Goal: Task Accomplishment & Management: Complete application form

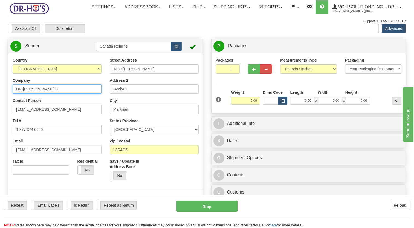
drag, startPoint x: 30, startPoint y: 100, endPoint x: 1, endPoint y: 103, distance: 29.2
click at [0, 100] on html "Training Course Close Toggle navigation Settings Shipping Preferences New Sende…" at bounding box center [207, 114] width 414 height 228
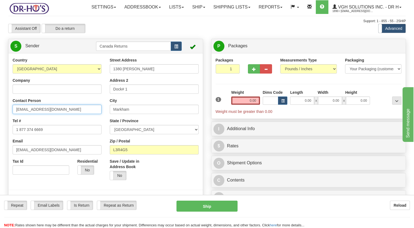
click at [0, 129] on html "Training Course Close Toggle navigation Settings Shipping Preferences New Sende…" at bounding box center [207, 114] width 414 height 228
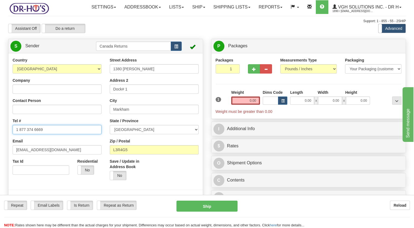
drag, startPoint x: 49, startPoint y: 142, endPoint x: 0, endPoint y: 148, distance: 49.6
click at [0, 148] on html "Training Course Close Toggle navigation Settings Shipping Preferences New Sende…" at bounding box center [207, 114] width 414 height 228
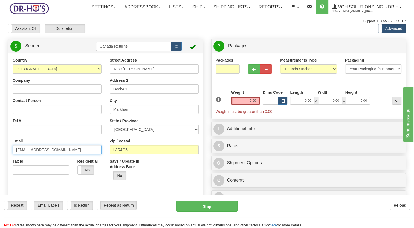
drag, startPoint x: 6, startPoint y: 162, endPoint x: -1, endPoint y: 162, distance: 6.8
click at [0, 162] on html "Training Course Close Toggle navigation Settings Shipping Preferences New Sende…" at bounding box center [207, 114] width 414 height 228
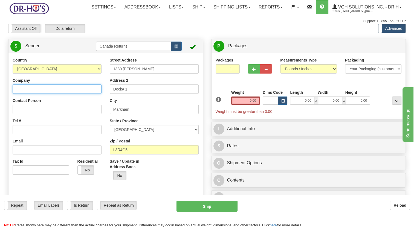
click at [41, 94] on input "Company" at bounding box center [57, 88] width 89 height 9
paste input "[PERSON_NAME] Bridge"
type input "[PERSON_NAME] Bridge"
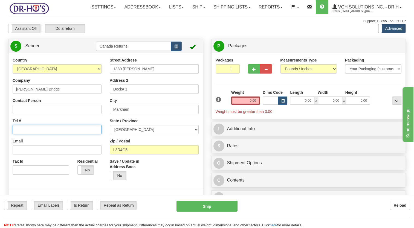
click at [36, 134] on input "Tel #" at bounding box center [57, 129] width 89 height 9
paste input "9054092660"
type input "9054092660"
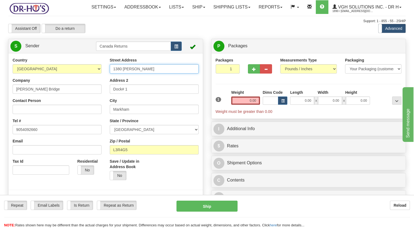
click at [66, 95] on div "Country [GEOGRAPHIC_DATA] [GEOGRAPHIC_DATA] [GEOGRAPHIC_DATA] [GEOGRAPHIC_DATA]…" at bounding box center [105, 132] width 194 height 151
paste input "[STREET_ADDRESS]"
type input "[STREET_ADDRESS]"
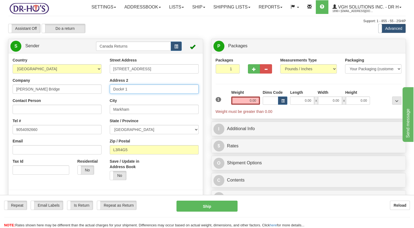
drag, startPoint x: 136, startPoint y: 101, endPoint x: 93, endPoint y: 106, distance: 43.4
click at [93, 106] on div "Country [GEOGRAPHIC_DATA] [GEOGRAPHIC_DATA] [GEOGRAPHIC_DATA] [GEOGRAPHIC_DATA]…" at bounding box center [105, 132] width 194 height 151
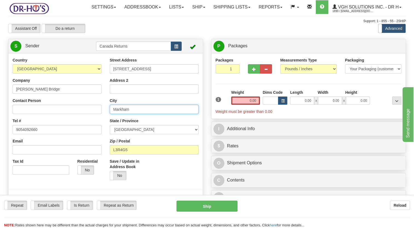
drag, startPoint x: 138, startPoint y: 120, endPoint x: 85, endPoint y: 116, distance: 52.3
click at [84, 120] on div "Country [GEOGRAPHIC_DATA] [GEOGRAPHIC_DATA] [GEOGRAPHIC_DATA] [GEOGRAPHIC_DATA]…" at bounding box center [105, 132] width 194 height 151
paste input "[PERSON_NAME]"
type input "[PERSON_NAME]"
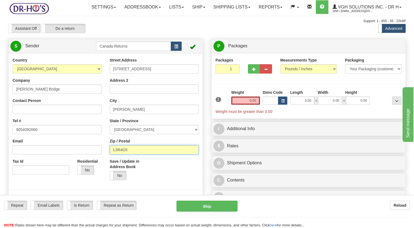
click at [106, 164] on div "Street Address [STREET_ADDRESS] Address 2 City [GEOGRAPHIC_DATA] State / Provin…" at bounding box center [154, 120] width 97 height 127
paste input "1V4Y"
type input "L1V4Y5"
click at [150, 180] on div "Save / Update in Address Book Yes No" at bounding box center [130, 172] width 48 height 26
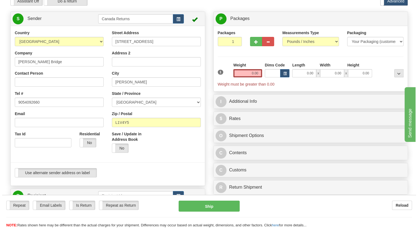
scroll to position [137, 0]
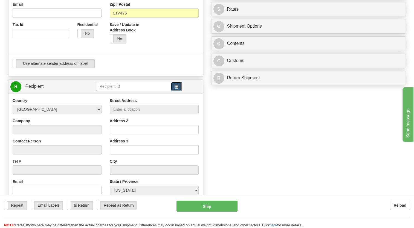
click at [181, 91] on button "button" at bounding box center [176, 86] width 11 height 9
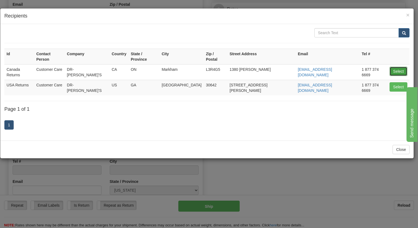
drag, startPoint x: 394, startPoint y: 63, endPoint x: 256, endPoint y: 107, distance: 144.3
click at [394, 67] on button "Select" at bounding box center [398, 71] width 18 height 9
type input "Canada Returns"
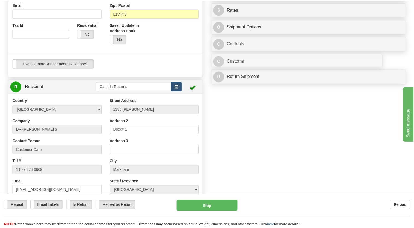
scroll to position [0, 0]
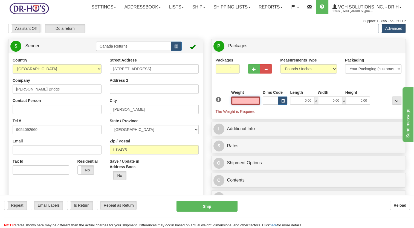
click at [242, 105] on input "text" at bounding box center [245, 101] width 29 height 8
type input "1.00"
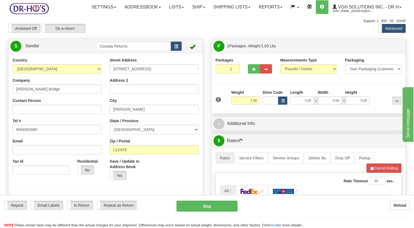
click at [228, 102] on div "1" at bounding box center [222, 96] width 16 height 12
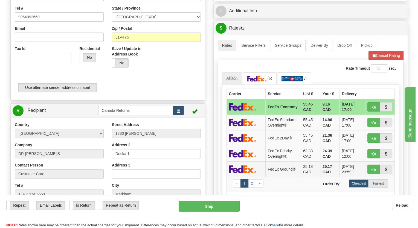
scroll to position [191, 0]
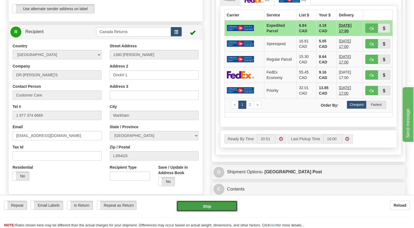
click at [204, 204] on button "Ship" at bounding box center [206, 206] width 61 height 11
type input "DOM.EP"
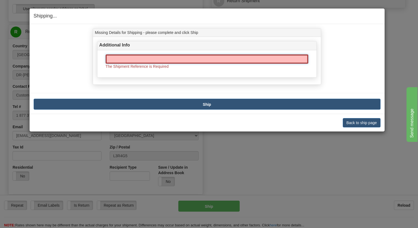
click at [180, 56] on input "text" at bounding box center [207, 58] width 203 height 9
paste input "1139825"
type input "1139825"
click at [89, 74] on div "Missing Details for Shipping - please complete and click Ship Additional Info 1…" at bounding box center [207, 58] width 237 height 60
click at [121, 101] on button "Ship" at bounding box center [207, 104] width 347 height 11
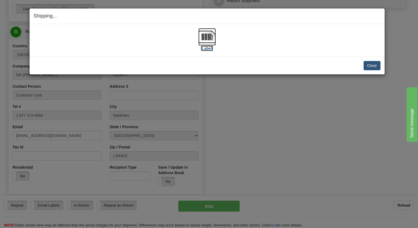
click at [202, 39] on img at bounding box center [206, 36] width 17 height 17
